Goal: Task Accomplishment & Management: Manage account settings

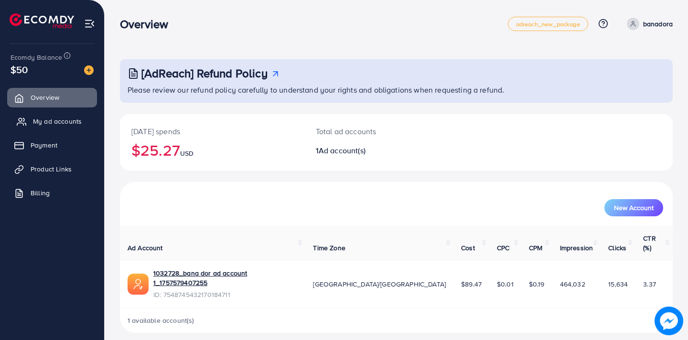
click at [74, 123] on span "My ad accounts" at bounding box center [57, 122] width 49 height 10
